Goal: Find specific fact: Find specific fact

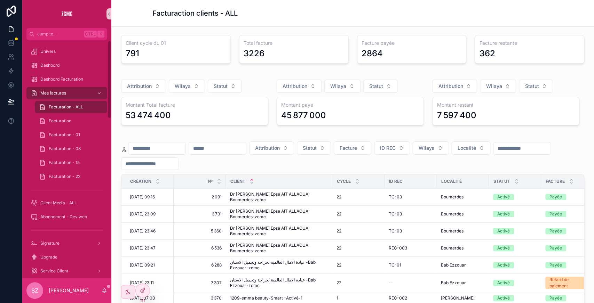
scroll to position [190, 0]
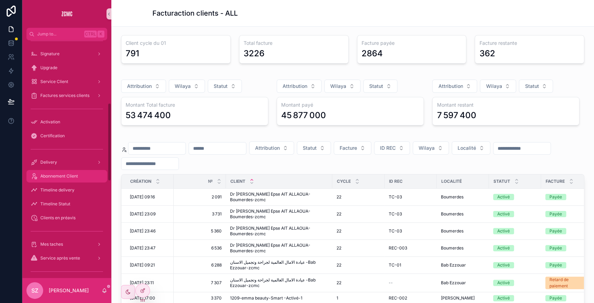
click at [65, 182] on link "Abonnement Client" at bounding box center [66, 176] width 81 height 13
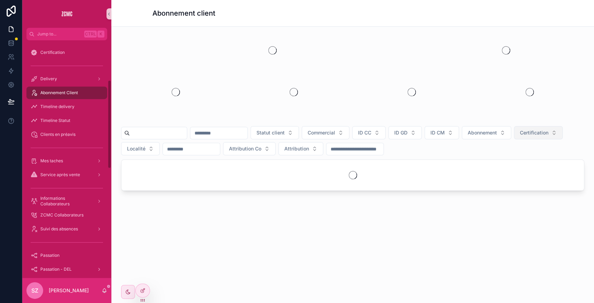
scroll to position [106, 0]
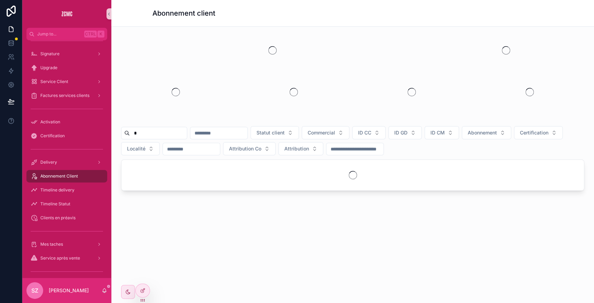
click at [155, 134] on input "*" at bounding box center [158, 133] width 57 height 10
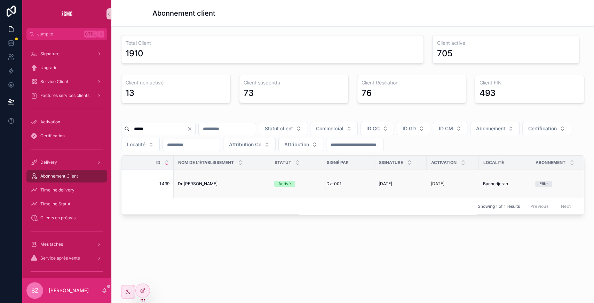
type input "*****"
drag, startPoint x: 174, startPoint y: 187, endPoint x: 229, endPoint y: 184, distance: 55.1
click at [229, 184] on td "Dr [PERSON_NAME] Dr [PERSON_NAME]" at bounding box center [222, 184] width 96 height 28
copy span "Dr [PERSON_NAME]"
